Goal: Information Seeking & Learning: Learn about a topic

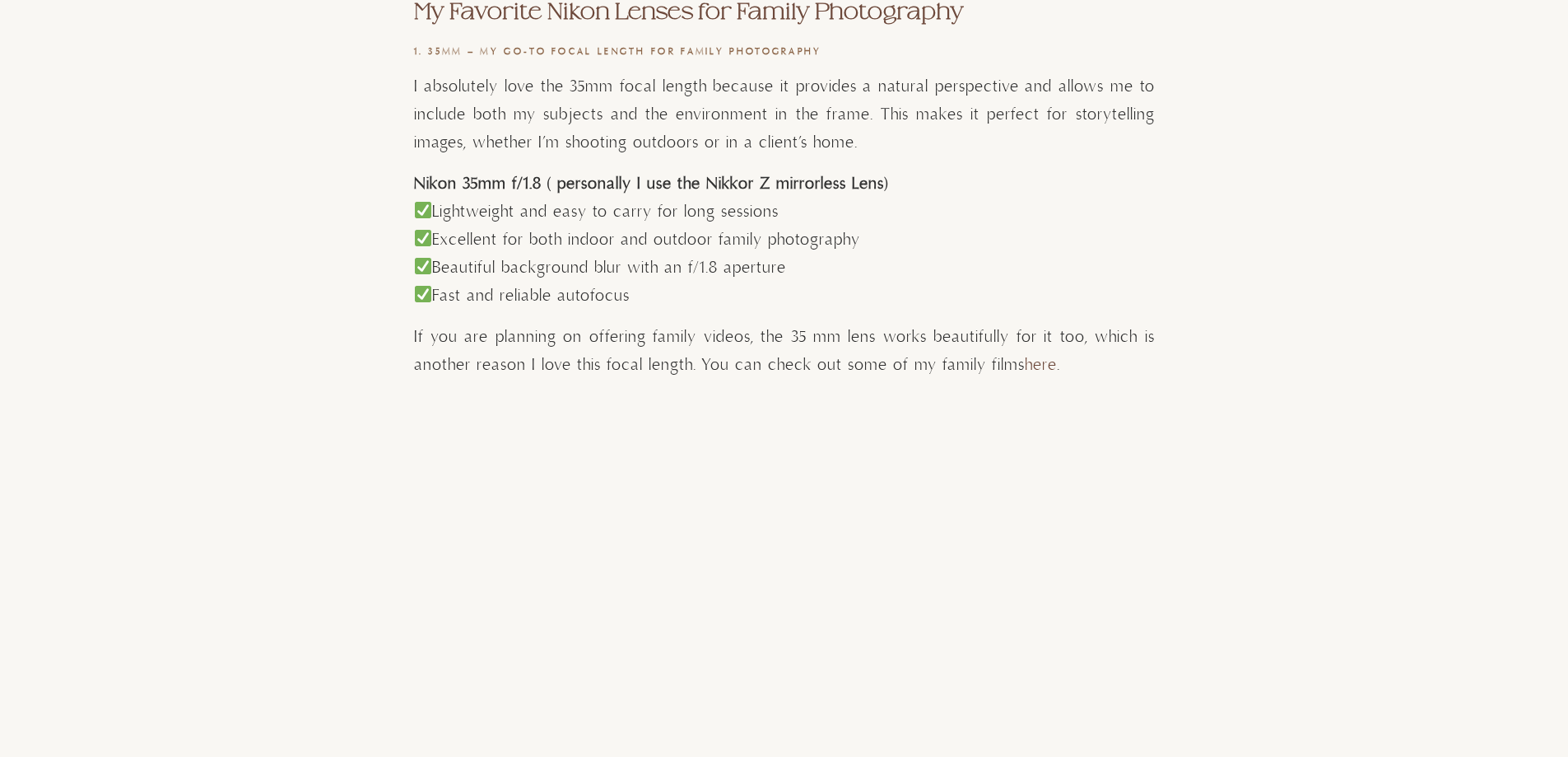
scroll to position [1317, 0]
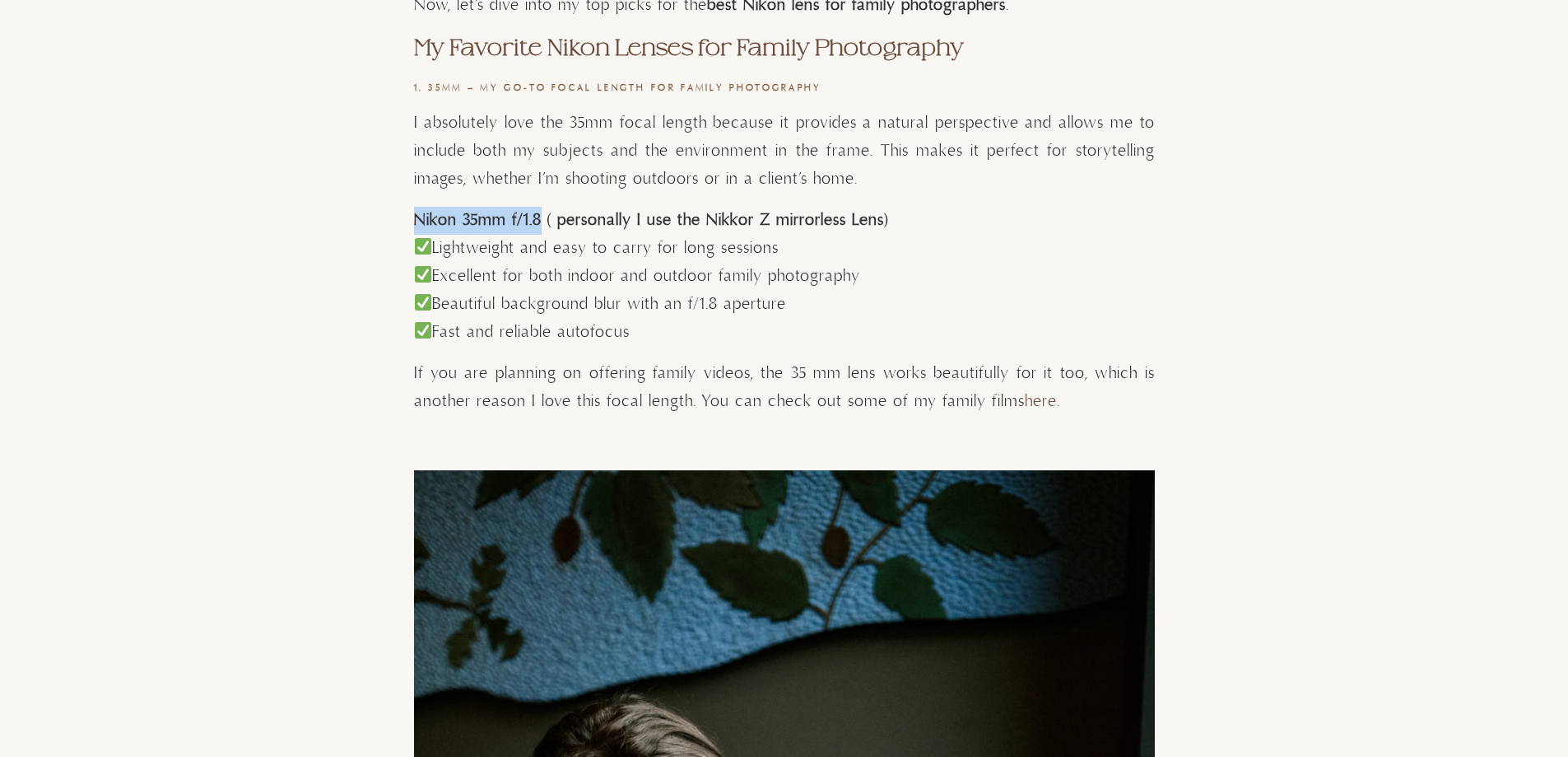
drag, startPoint x: 416, startPoint y: 219, endPoint x: 540, endPoint y: 219, distance: 124.0
click at [540, 219] on strong "Nikon 35mm f/1.8 ( personally I use the Nikkor Z mirrorless Lens)" at bounding box center [651, 221] width 474 height 21
copy strong "Nikon 35mm f/1.8"
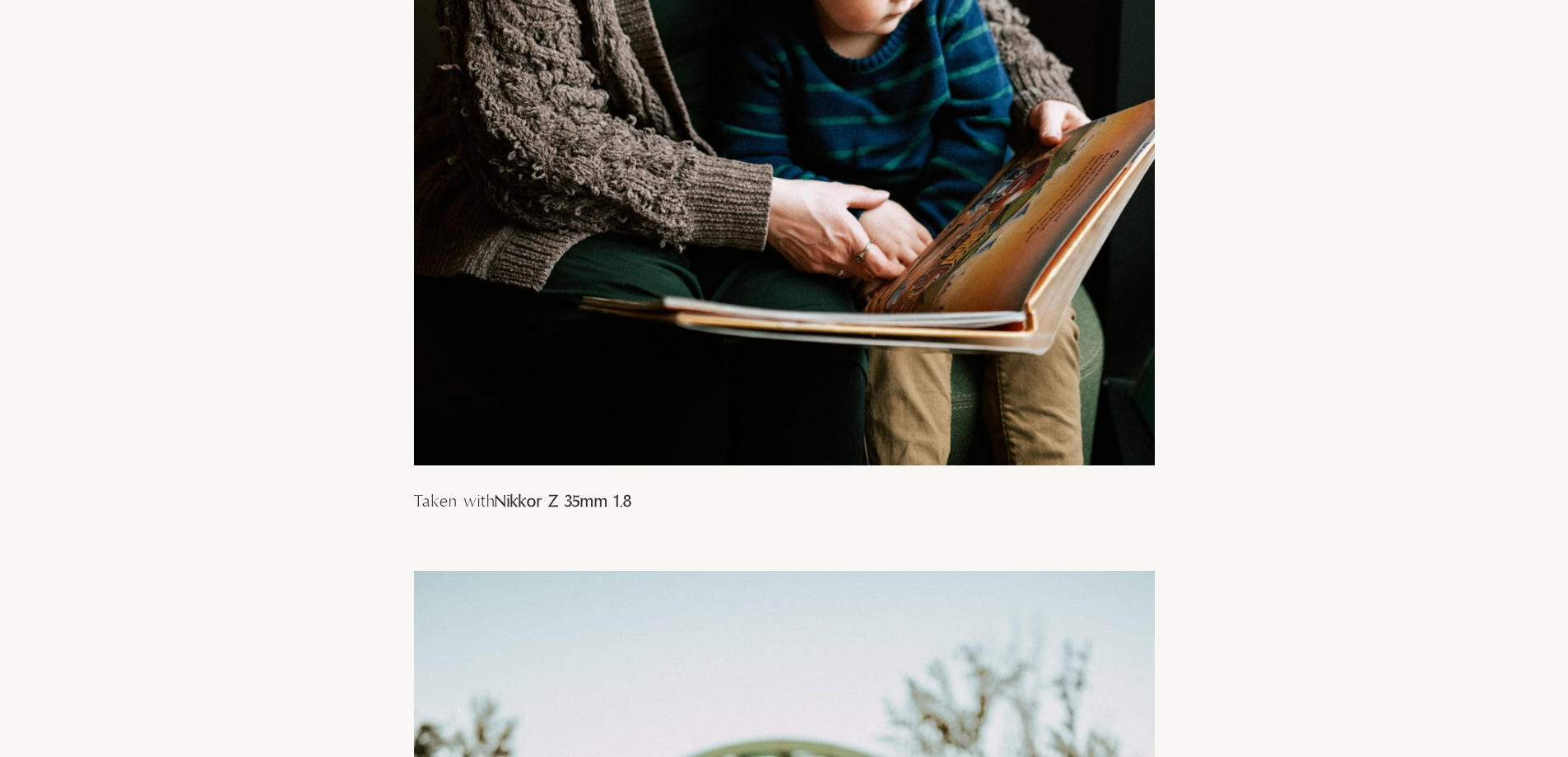
scroll to position [2471, 0]
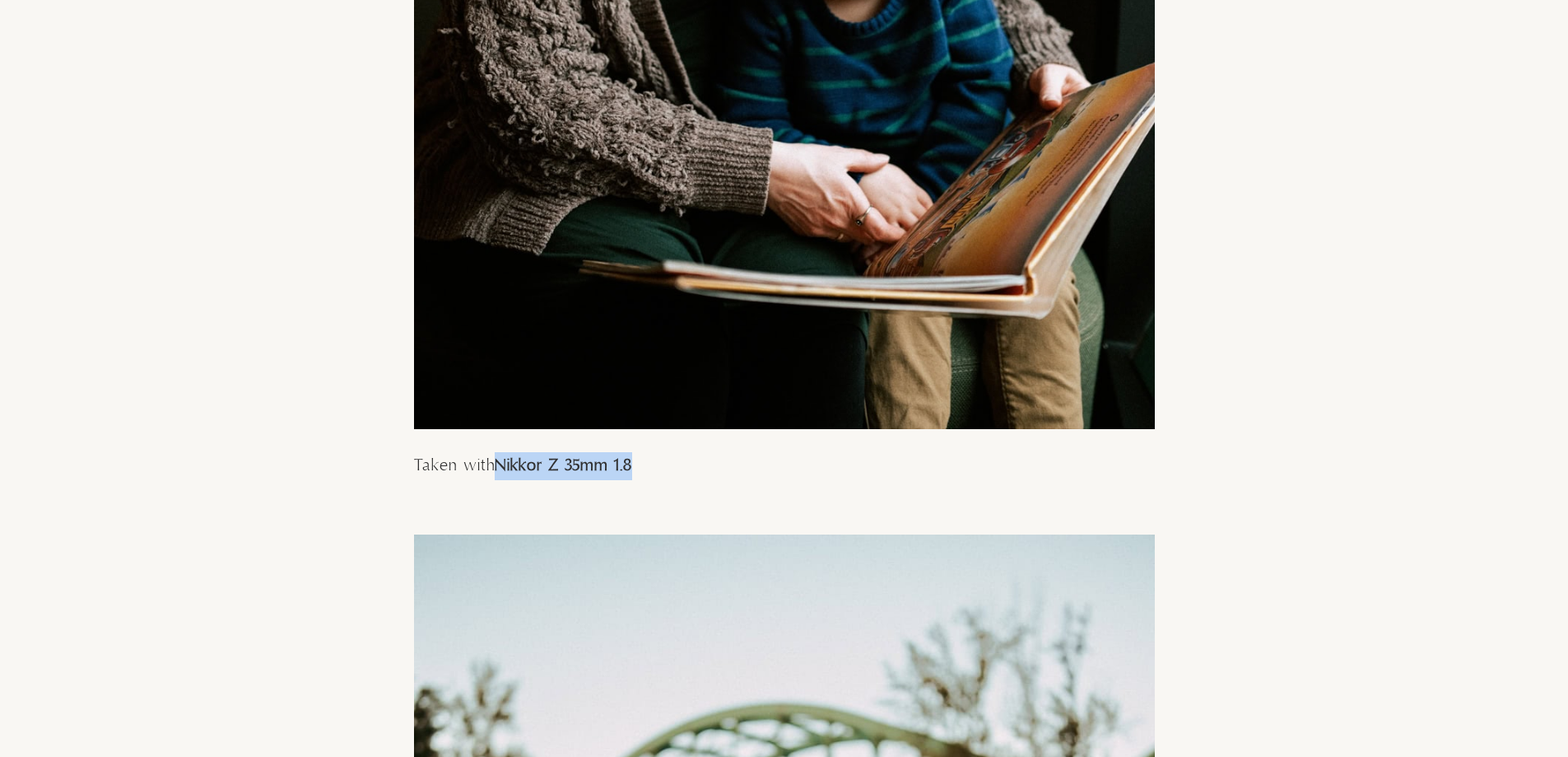
drag, startPoint x: 495, startPoint y: 465, endPoint x: 633, endPoint y: 465, distance: 138.0
click at [633, 465] on p "Taken with Nikkor Z 35mm 1.8" at bounding box center [784, 465] width 741 height 28
copy p "Nikkor Z 35mm 1.8"
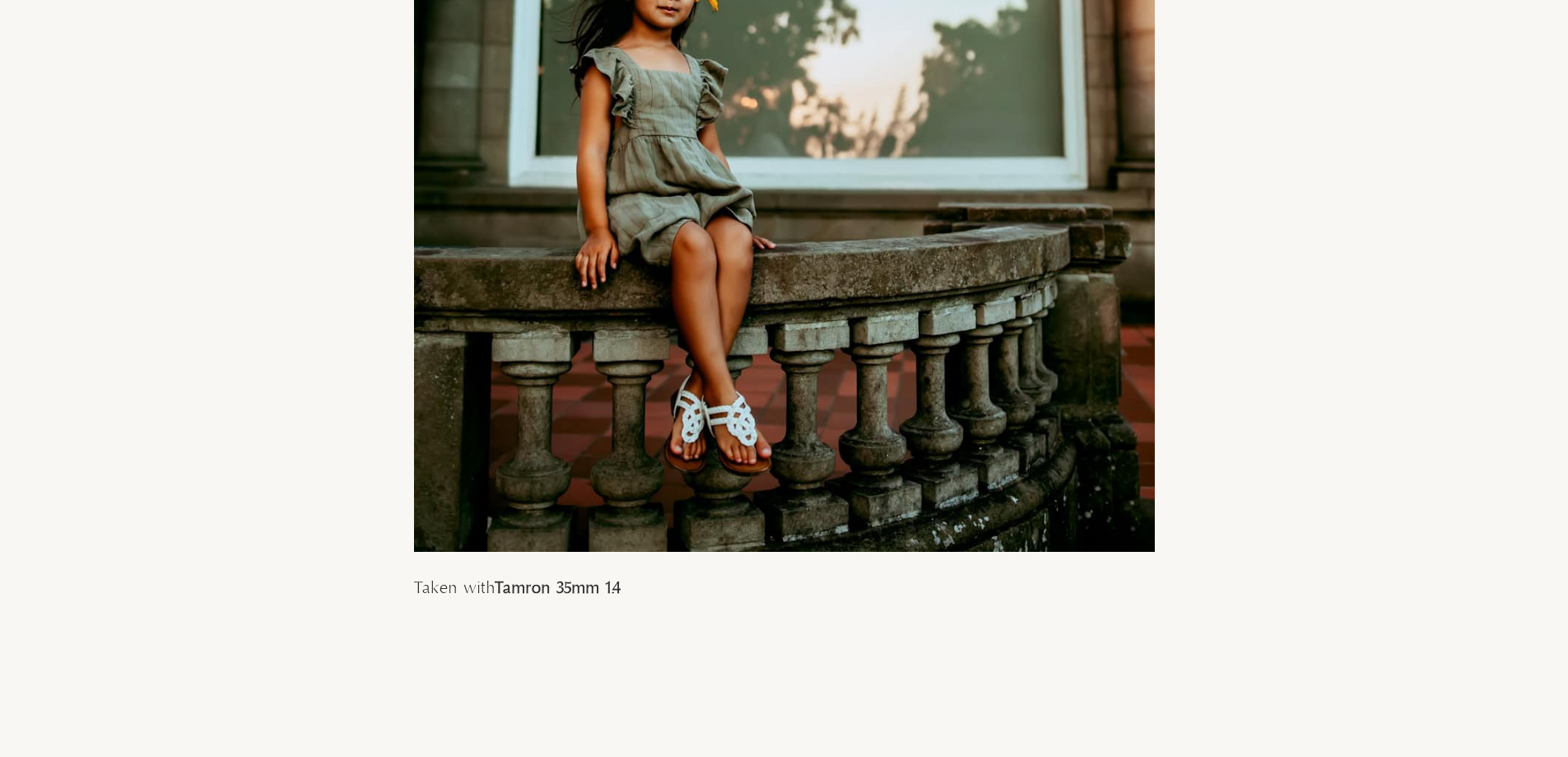
scroll to position [5270, 0]
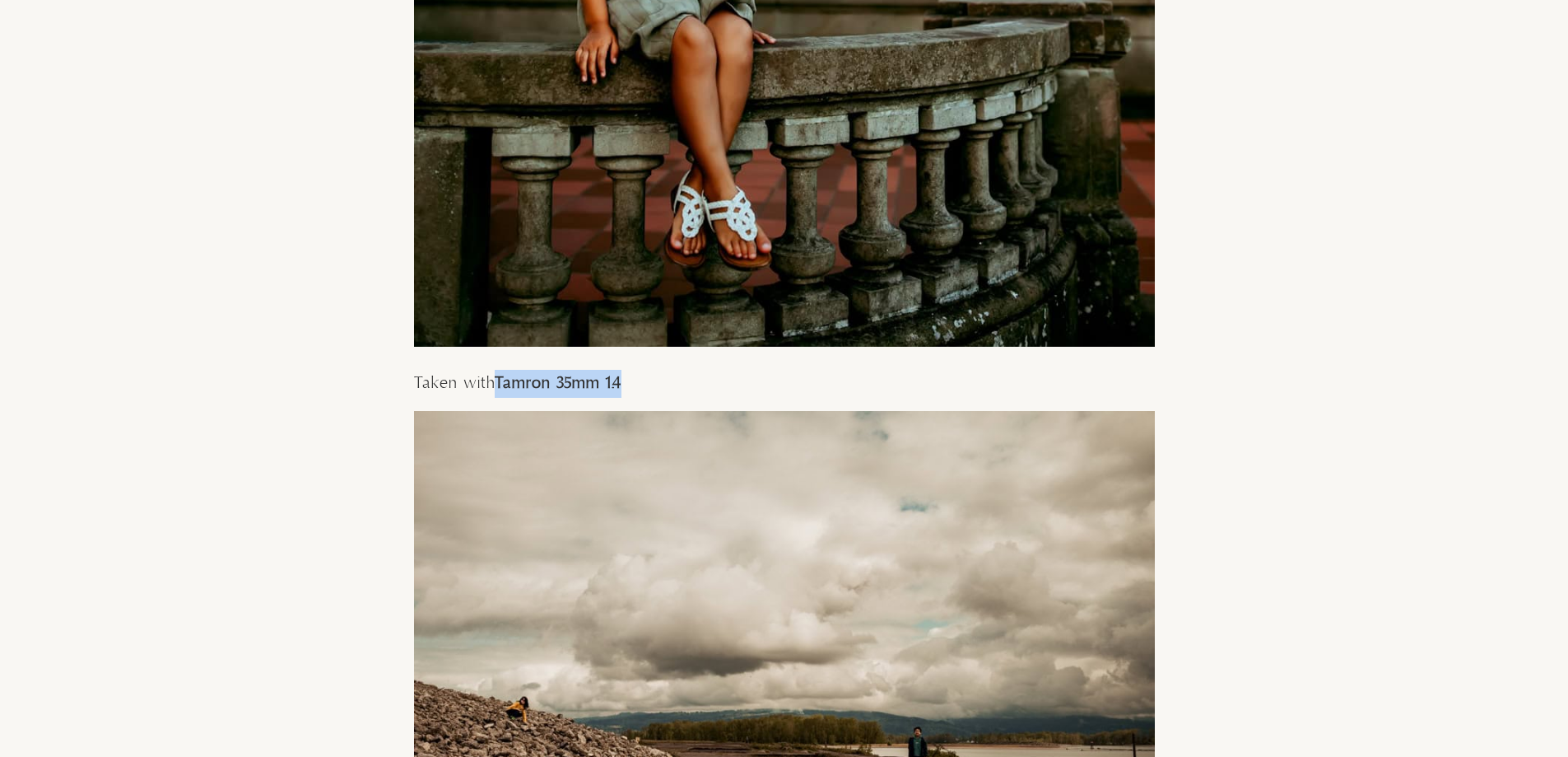
drag, startPoint x: 620, startPoint y: 381, endPoint x: 499, endPoint y: 379, distance: 121.0
click at [499, 379] on strong "Tamron 35mm 1.4" at bounding box center [558, 383] width 127 height 21
copy strong "Tamron 35mm 1.4"
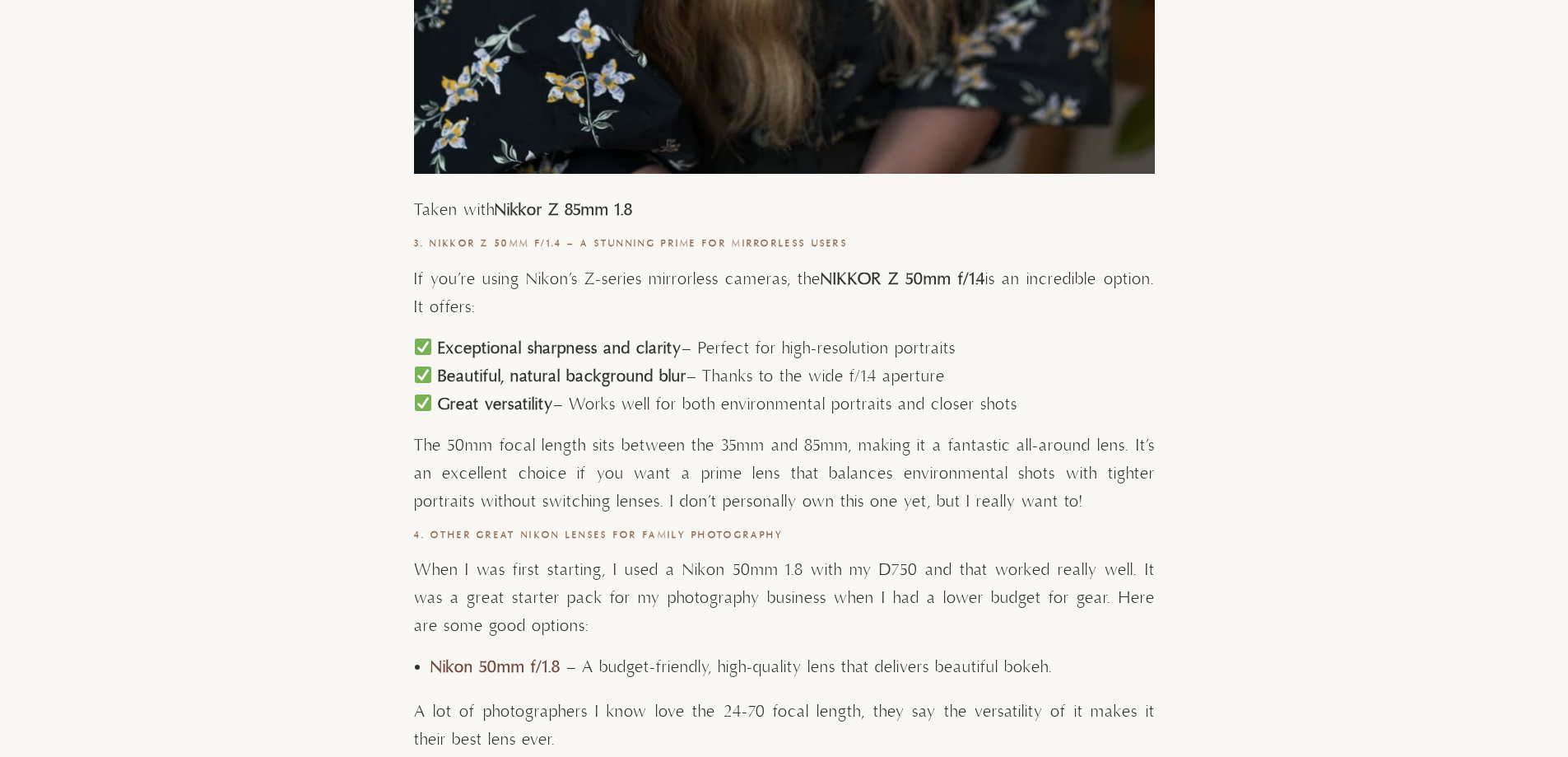
scroll to position [7521, 0]
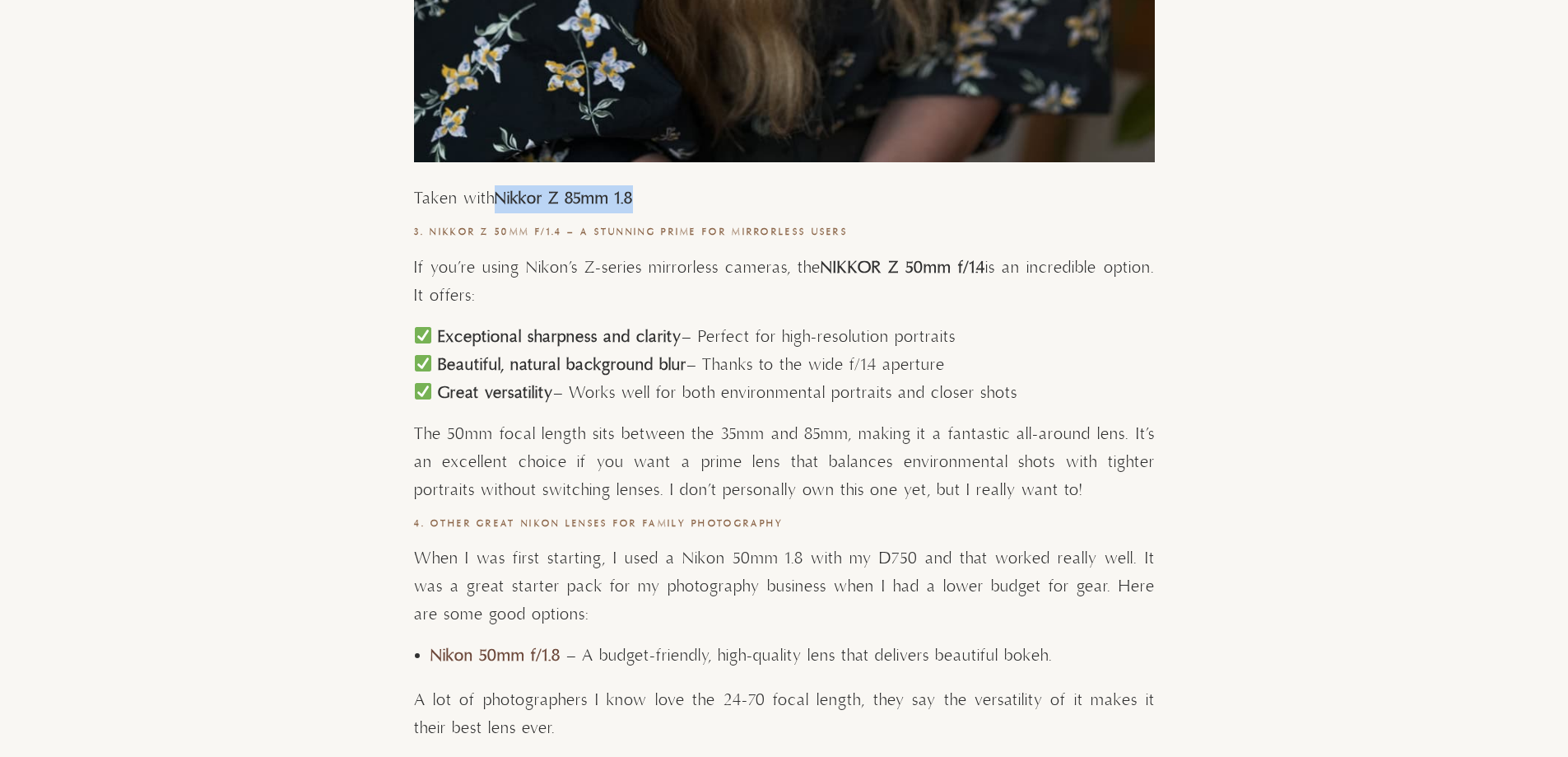
drag, startPoint x: 499, startPoint y: 198, endPoint x: 634, endPoint y: 198, distance: 135.0
click at [634, 198] on strong "Nikkor Z 85mm 1.8" at bounding box center [564, 199] width 139 height 21
copy strong "Nikkor Z 85mm 1.8"
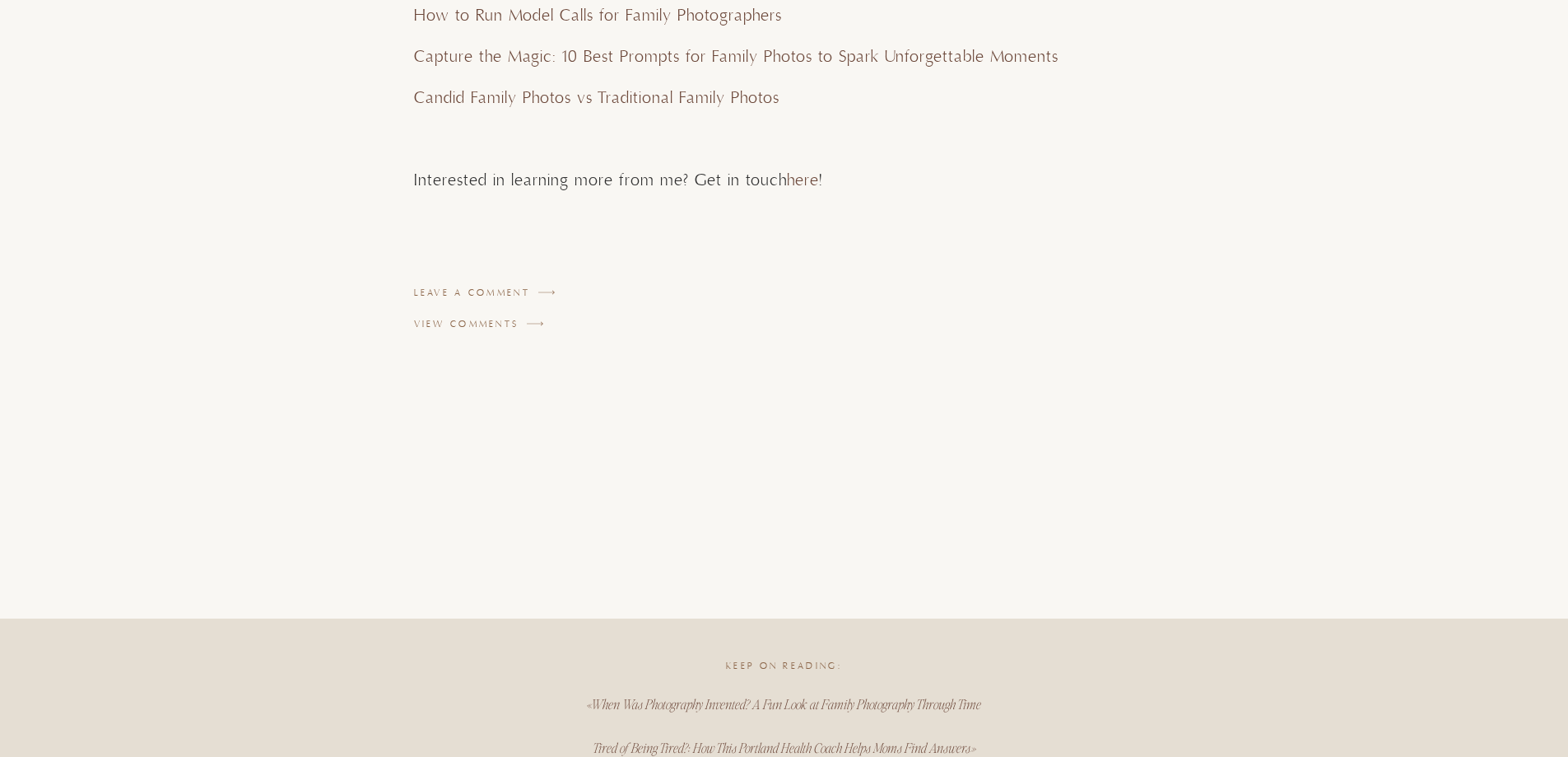
scroll to position [8839, 0]
